Goal: Task Accomplishment & Management: Manage account settings

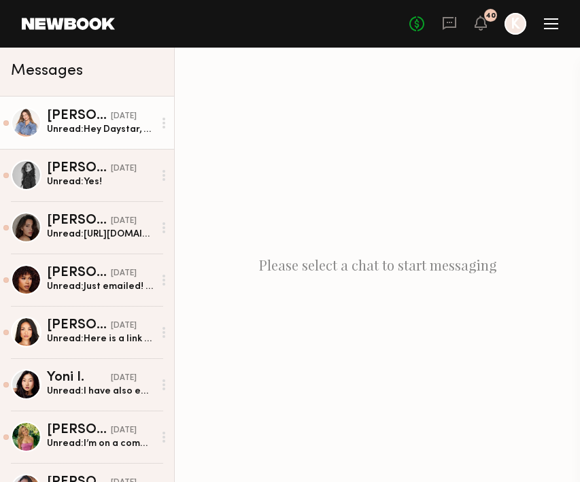
click at [84, 136] on link "[PERSON_NAME] [DATE] Unread: Hey [PERSON_NAME], thanks for your interest. I can…" at bounding box center [87, 123] width 174 height 52
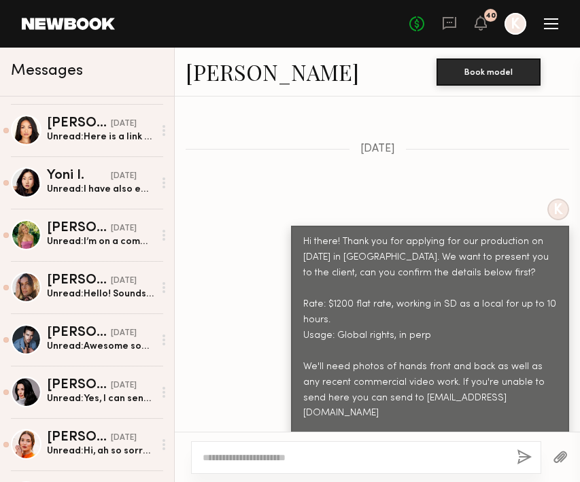
scroll to position [267, 0]
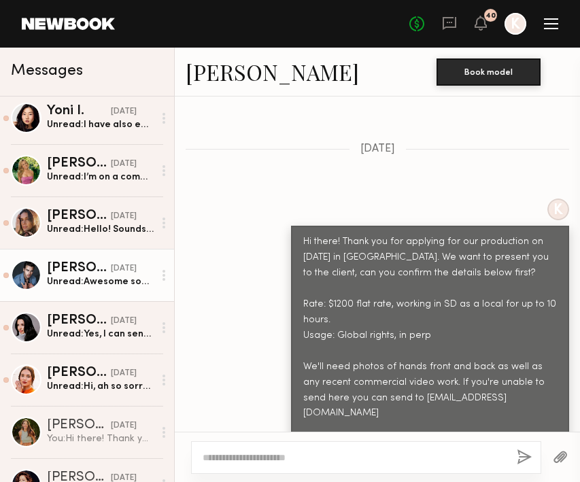
click at [111, 274] on div "[DATE]" at bounding box center [124, 269] width 26 height 13
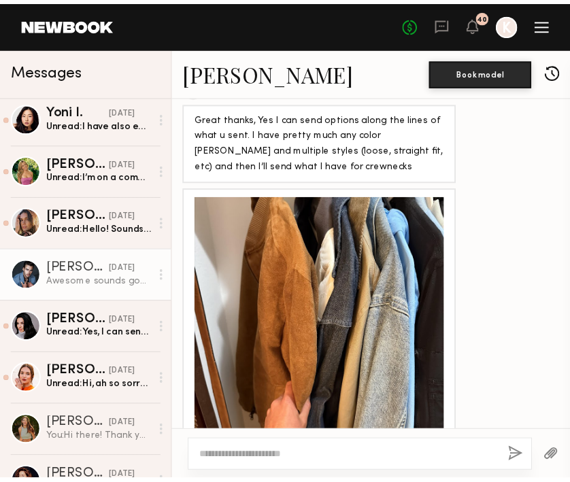
scroll to position [943, 0]
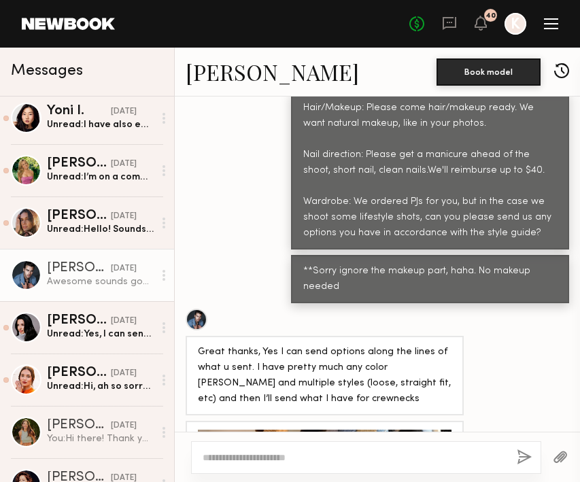
click at [555, 21] on div at bounding box center [551, 23] width 14 height 11
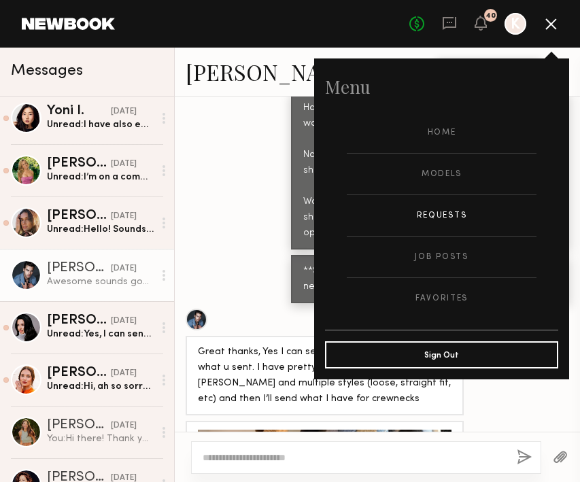
click at [476, 202] on link "Requests" at bounding box center [442, 215] width 190 height 41
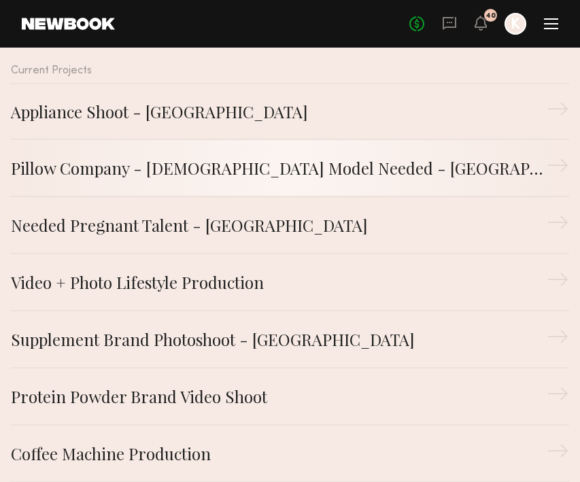
click at [295, 174] on div "Pillow Company - [DEMOGRAPHIC_DATA] Model Needed - [GEOGRAPHIC_DATA]" at bounding box center [279, 168] width 536 height 24
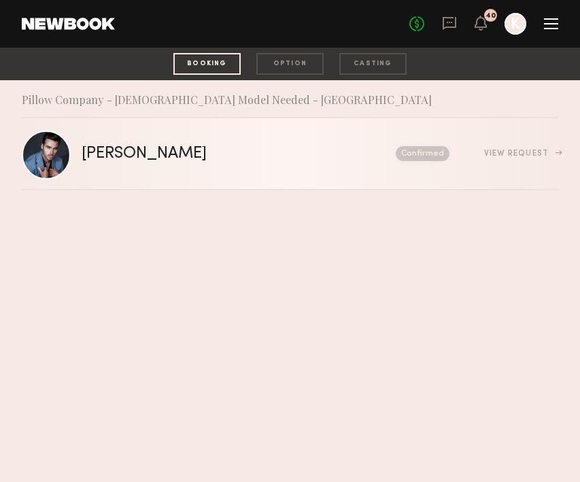
click at [362, 164] on link "[PERSON_NAME] Send request Model response Review hours worked Pay model Confirm…" at bounding box center [290, 154] width 537 height 72
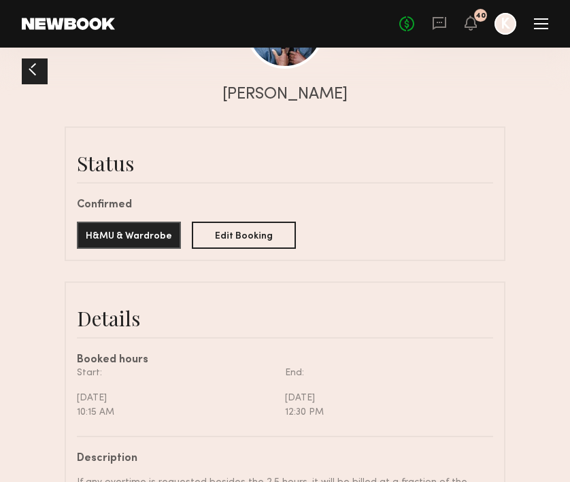
scroll to position [397, 0]
